Goal: Check status

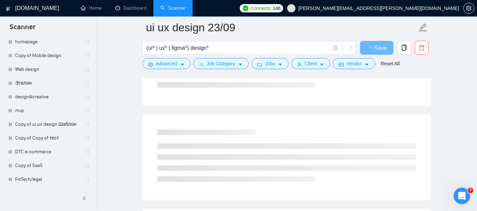
scroll to position [352, 0]
